Goal: Task Accomplishment & Management: Complete application form

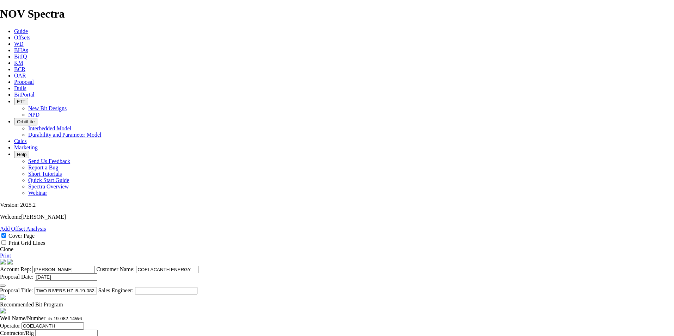
select select "field"
select select "location"
select select "province"
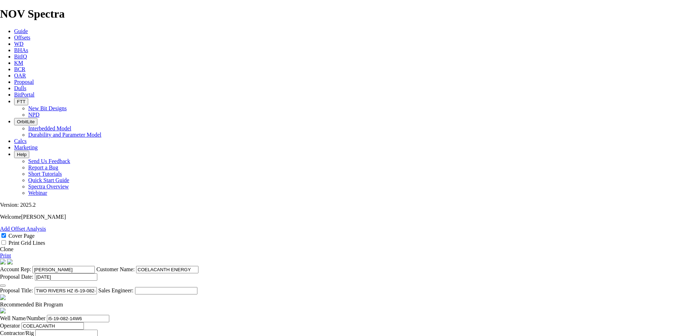
type textarea "Option to run the 159mm TK53-T1 in lateral based on availability for $17,000. T…"
click at [11, 253] on link "Print" at bounding box center [5, 256] width 11 height 6
click at [14, 79] on icon at bounding box center [14, 82] width 0 height 6
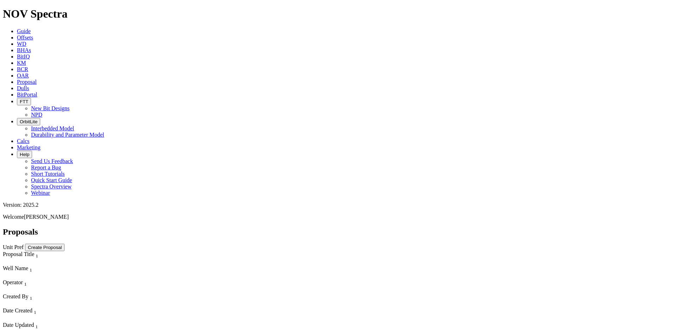
scroll to position [1102, 0]
select select "field"
select select "location"
select select "province"
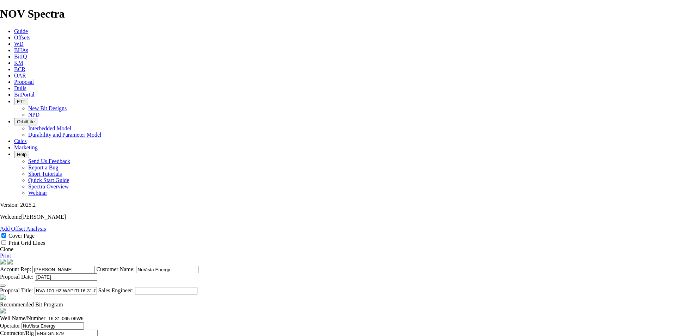
scroll to position [220, 0]
checkbox input "false"
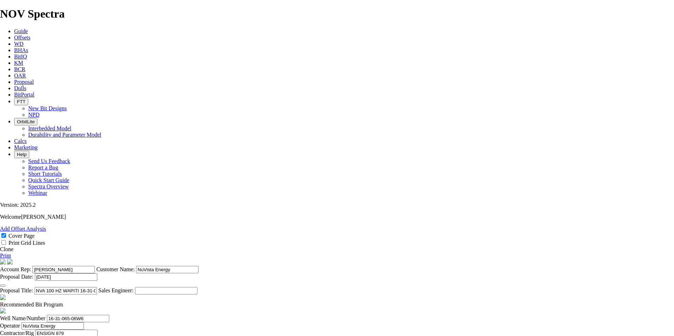
click at [14, 79] on icon at bounding box center [14, 82] width 0 height 6
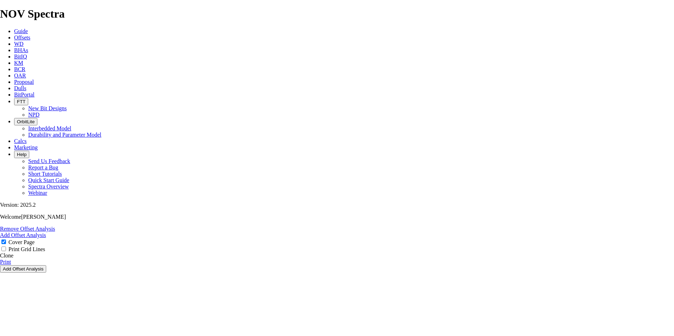
select select "field"
select select "location"
select select "province"
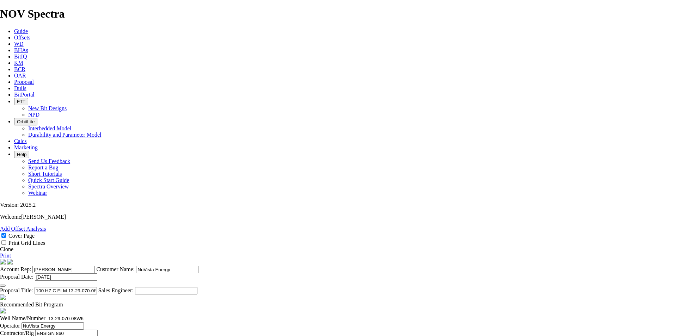
click at [13, 246] on link "Clone" at bounding box center [6, 249] width 13 height 6
select select "field"
select select "location"
select select "province"
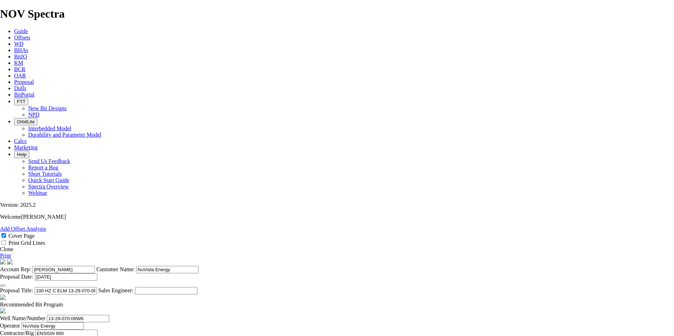
click at [13, 246] on link "Clone" at bounding box center [6, 249] width 13 height 6
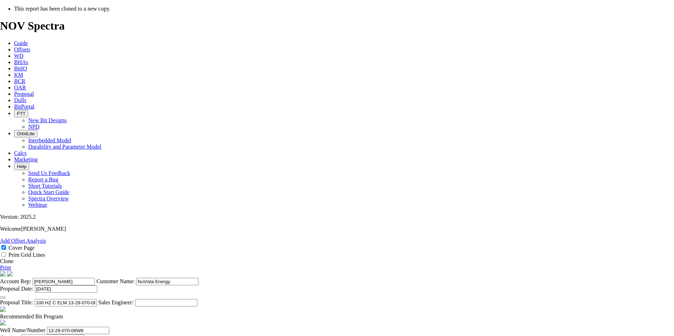
select select "field"
select select "location"
select select "province"
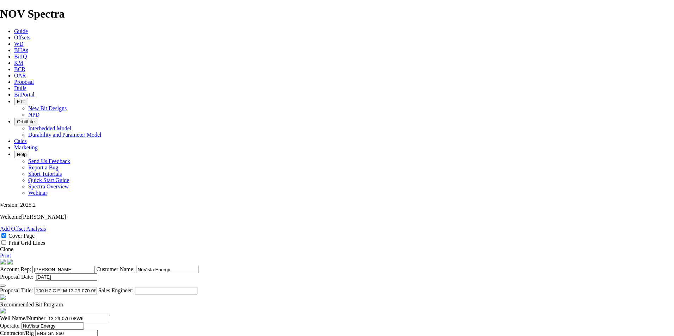
click at [3, 286] on icon "button" at bounding box center [3, 286] width 0 height 0
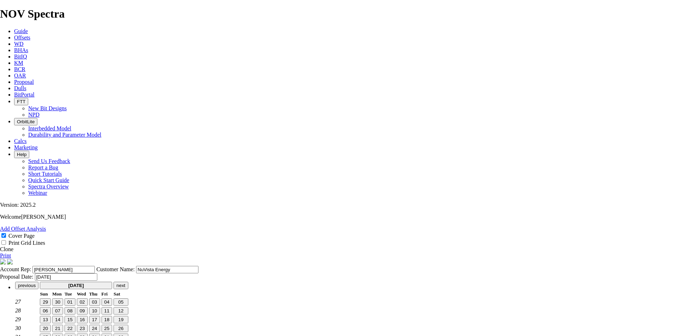
scroll to position [9, 0]
type input "[DATE]"
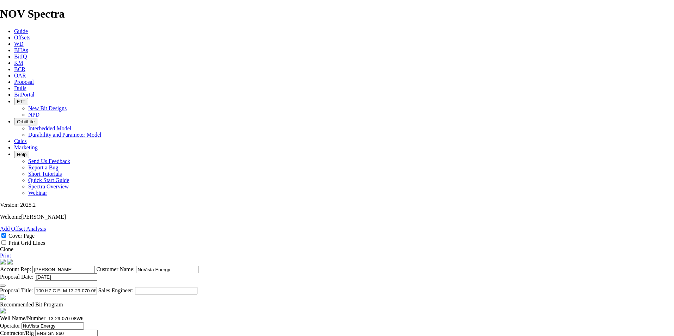
drag, startPoint x: 370, startPoint y: 258, endPoint x: 296, endPoint y: 259, distance: 73.7
click at [97, 287] on input "100 HZ C ELM 13-29-070-08W6" at bounding box center [66, 290] width 62 height 7
type input "NVA 105 HZ A ELM 08-24-068-07W6 ([PERSON_NAME] A)"
drag, startPoint x: 356, startPoint y: 180, endPoint x: 324, endPoint y: 178, distance: 31.4
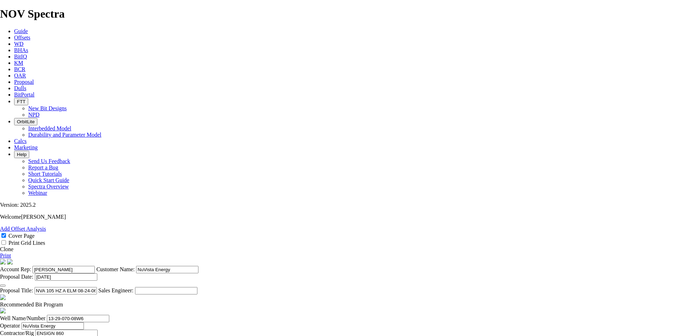
click at [97, 287] on input "NVA 105 HZ A ELM 08-24-068-07W6 ([PERSON_NAME] A)" at bounding box center [66, 290] width 62 height 7
drag, startPoint x: 198, startPoint y: 279, endPoint x: 162, endPoint y: 275, distance: 36.6
click at [162, 315] on div "Well Name/Number 13-29-070-08W6" at bounding box center [337, 318] width 674 height 7
paste input "08-24-068-07"
type input "08-24-068-07W6"
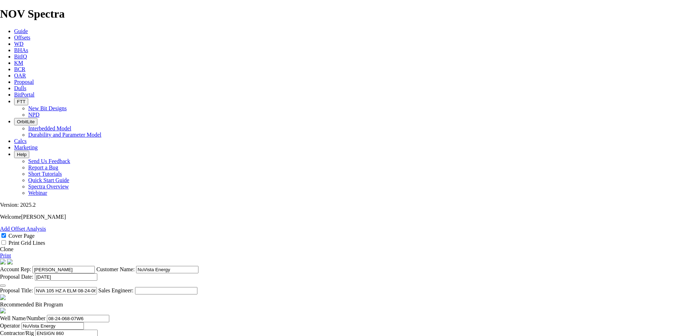
click at [98, 330] on input "ENSIGN 860" at bounding box center [66, 333] width 62 height 7
type input "ENSIGN 879"
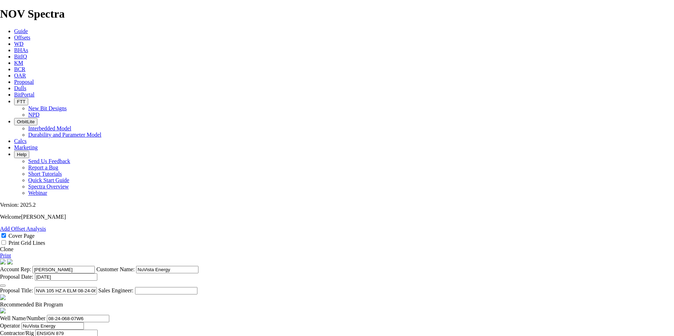
type input "14-26-068-07W6"
type input "[DATE]"
click at [63, 302] on span at bounding box center [63, 305] width 0 height 6
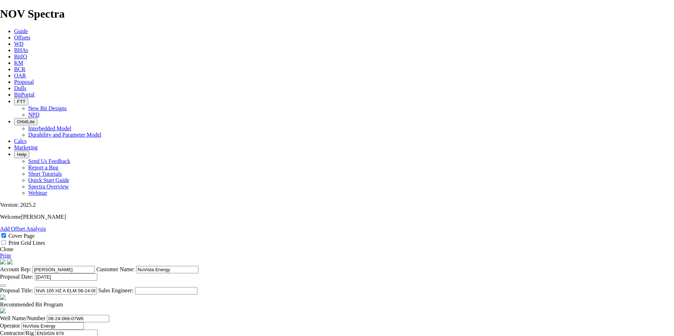
checkbox input "false"
drag, startPoint x: 296, startPoint y: 214, endPoint x: 278, endPoint y: 214, distance: 17.6
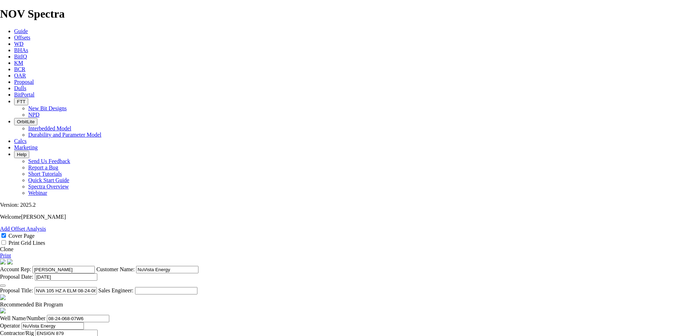
type input "2509"
type input "1900"
type input "38"
drag, startPoint x: 186, startPoint y: 223, endPoint x: 176, endPoint y: 222, distance: 10.3
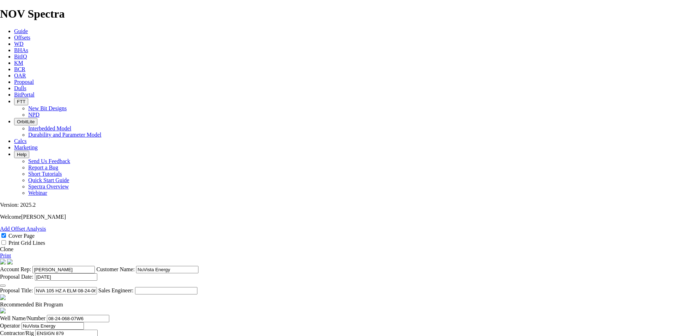
type input "KOP @ 2509m"
drag, startPoint x: 298, startPoint y: 230, endPoint x: 281, endPoint y: 231, distance: 16.9
type input "2894"
type input "385"
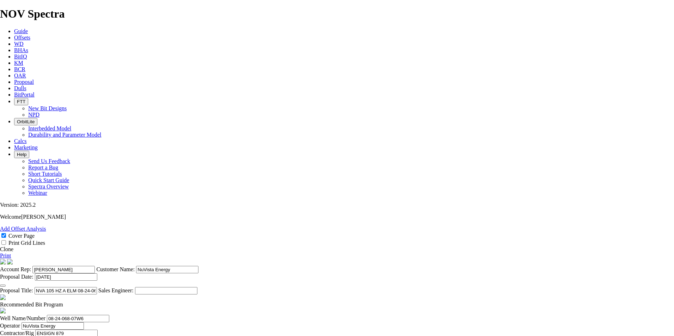
scroll to position [0, 5]
drag, startPoint x: 358, startPoint y: 232, endPoint x: 387, endPoint y: 228, distance: 28.8
type input "25.667"
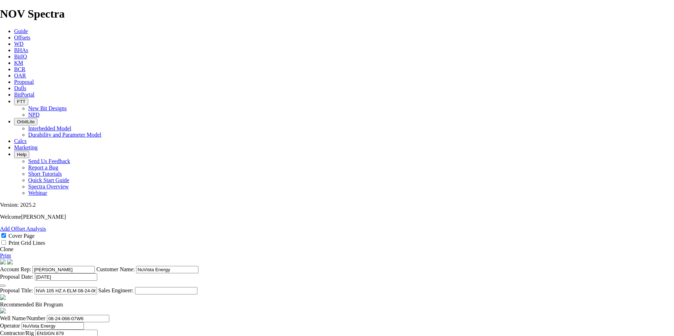
drag, startPoint x: 388, startPoint y: 228, endPoint x: 411, endPoint y: 227, distance: 22.6
drag, startPoint x: 364, startPoint y: 280, endPoint x: 128, endPoint y: 270, distance: 236.0
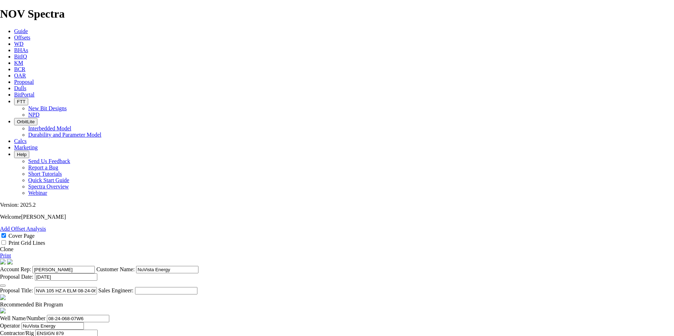
type textarea "[PERSON_NAME] A WELL RECOMMENDATIONS."
drag, startPoint x: 298, startPoint y: 249, endPoint x: 278, endPoint y: 248, distance: 20.1
type input "5933"
type input "3039"
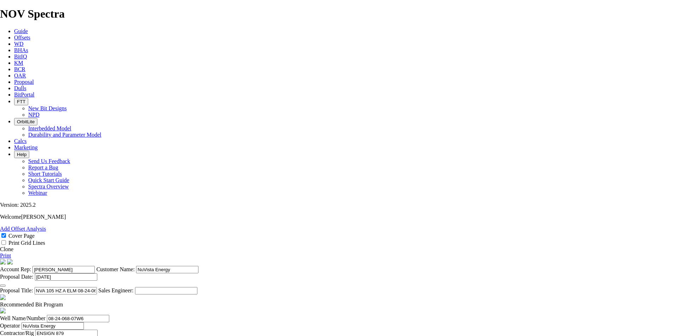
type input "101.3"
type input "TKC63-AC1"
drag, startPoint x: 261, startPoint y: 247, endPoint x: 250, endPoint y: 249, distance: 11.5
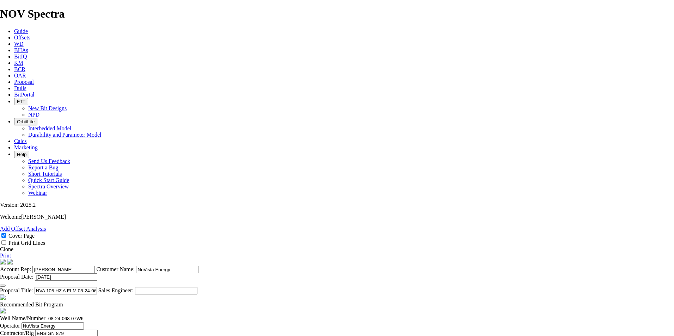
type input "TK53-L1"
click at [11, 253] on link "Print" at bounding box center [5, 256] width 11 height 6
click at [0, 246] on span at bounding box center [0, 249] width 0 height 6
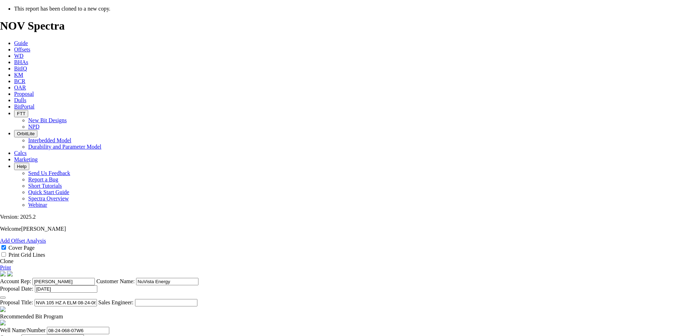
select select "field"
select select "location"
select select "province"
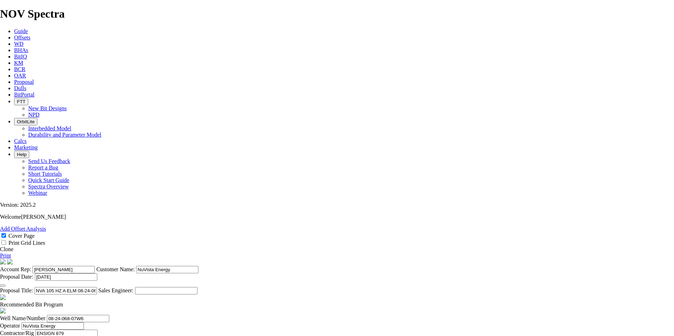
click at [97, 287] on input "NVA 105 HZ A ELM 08-24-068-07W6 ([PERSON_NAME] A)" at bounding box center [66, 290] width 62 height 7
type input "NVA 105 HZ A ELM 08-24-068-07W6 ([PERSON_NAME][GEOGRAPHIC_DATA],C,D)"
click at [63, 302] on span at bounding box center [63, 305] width 0 height 6
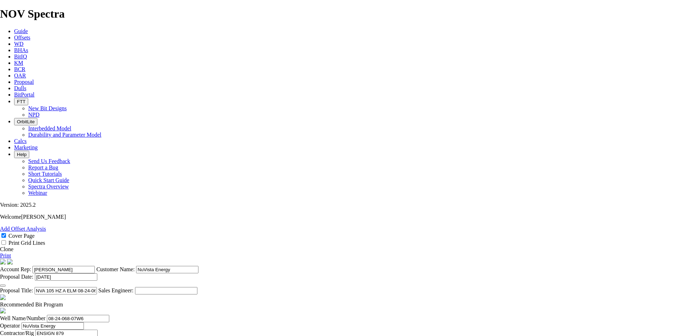
checkbox input "false"
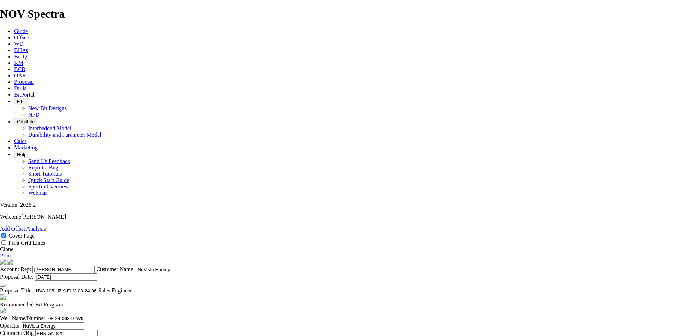
type textarea "[PERSON_NAME] B,C,D WELL RECOMMENDATIONS."
drag, startPoint x: 264, startPoint y: 275, endPoint x: 250, endPoint y: 276, distance: 14.5
type input "TK63-K1"
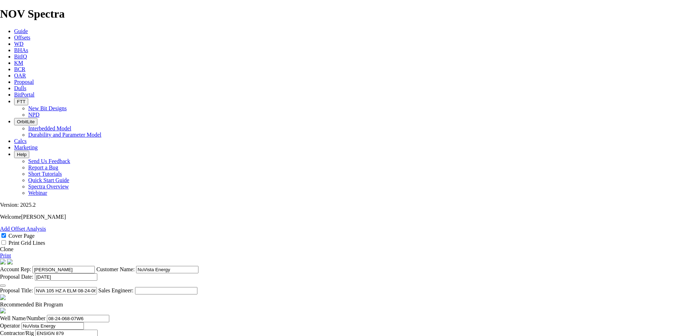
click at [11, 253] on link "Print" at bounding box center [5, 256] width 11 height 6
click at [34, 79] on span "Proposal" at bounding box center [24, 82] width 20 height 6
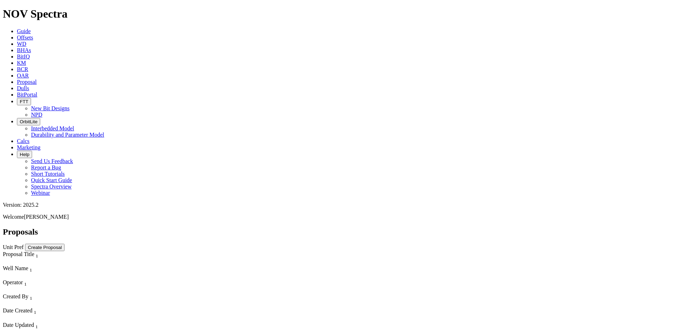
select select "field"
select select "location"
select select "province"
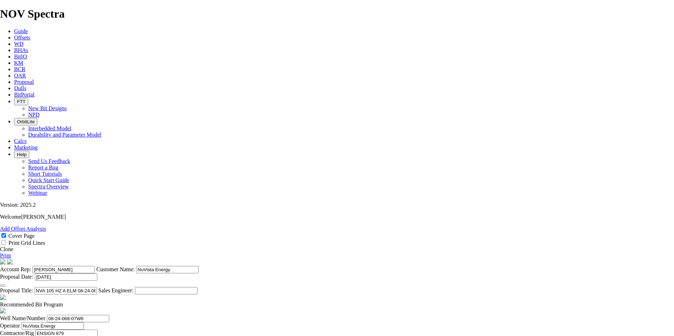
click at [14, 79] on icon at bounding box center [14, 82] width 0 height 6
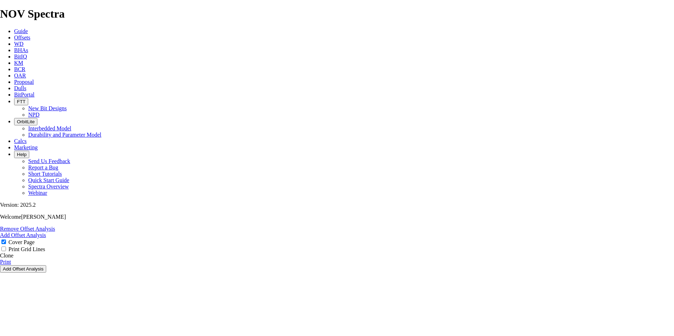
select select "field"
select select "location"
select select "province"
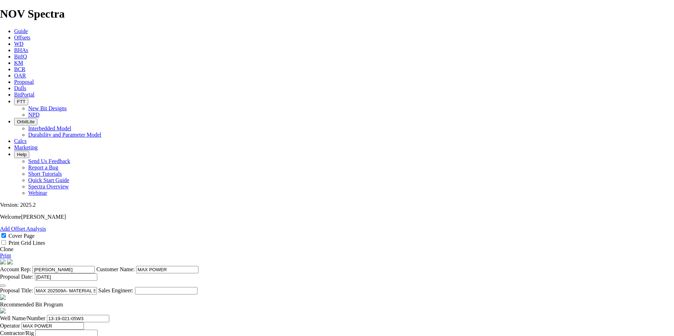
click at [135, 266] on label "Customer Name:" at bounding box center [115, 269] width 38 height 6
click at [198, 266] on input "MAX POWER" at bounding box center [167, 269] width 62 height 7
click at [198, 266] on input "MAXPOWER" at bounding box center [167, 269] width 62 height 7
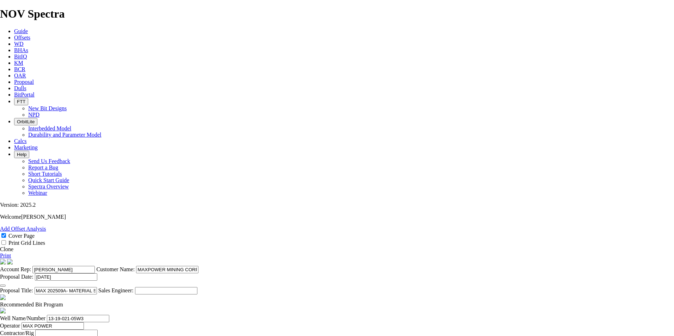
type input "MAXPOWER MINING CORP."
click at [84, 323] on input "MAX POWER" at bounding box center [53, 326] width 62 height 7
type input "MAXPOWER MINING"
click at [93, 336] on input "MAX POWER" at bounding box center [62, 340] width 62 height 7
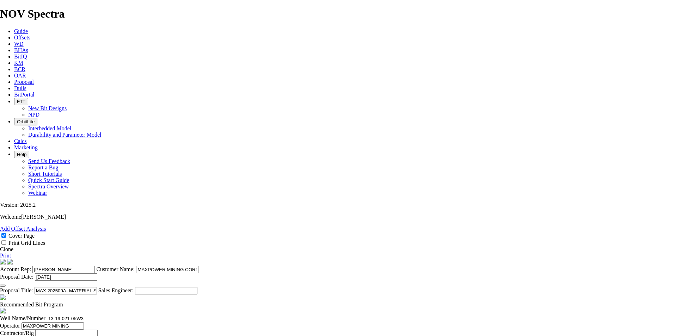
type input "MAXPOWER MINING"
drag, startPoint x: 664, startPoint y: 71, endPoint x: 64, endPoint y: 294, distance: 640.1
click at [11, 253] on link "Print" at bounding box center [5, 256] width 11 height 6
click at [63, 302] on span at bounding box center [63, 305] width 0 height 6
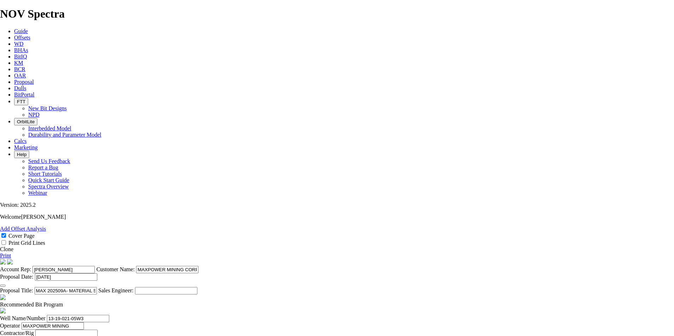
checkbox input "false"
click at [11, 253] on link "Print" at bounding box center [5, 256] width 11 height 6
